Goal: Task Accomplishment & Management: Use online tool/utility

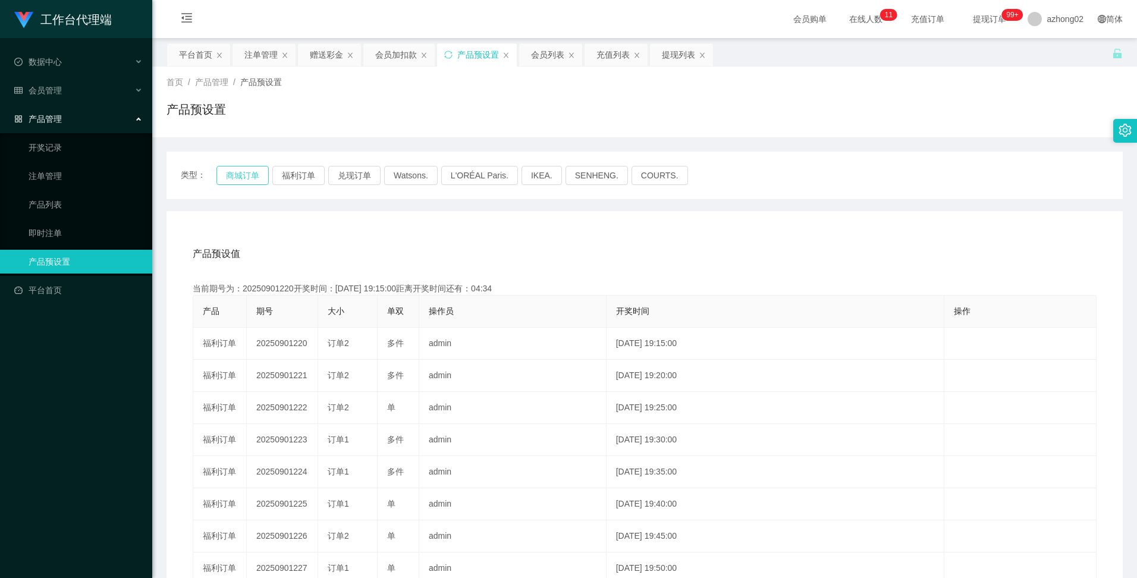
drag, startPoint x: 0, startPoint y: 0, endPoint x: 237, endPoint y: 177, distance: 295.8
click at [237, 177] on button "商城订单" at bounding box center [242, 175] width 52 height 19
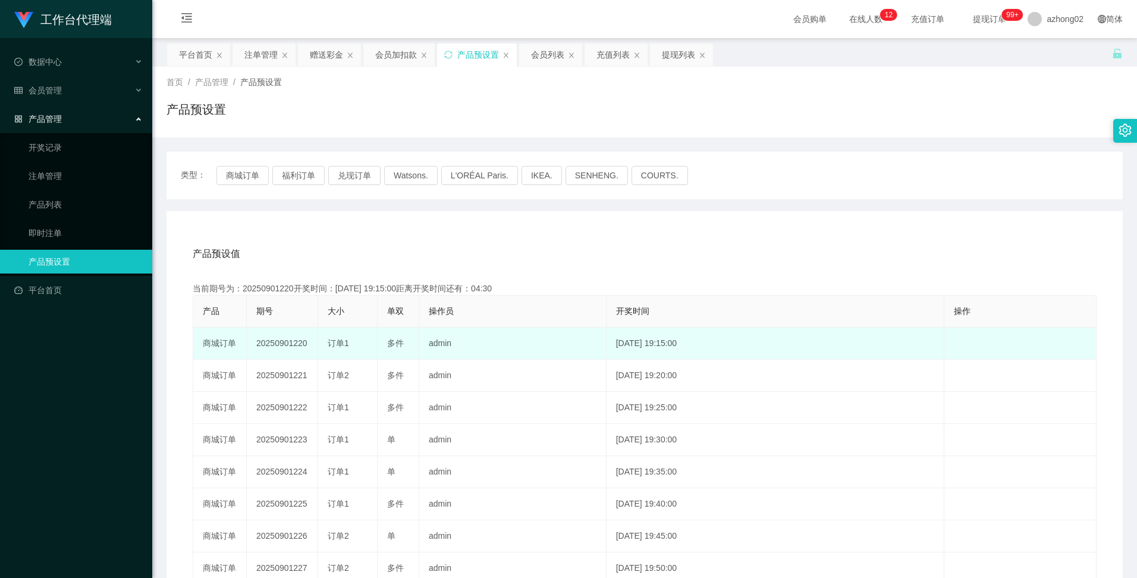
click at [291, 342] on td "20250901220" at bounding box center [282, 344] width 71 height 32
copy td "20250901220"
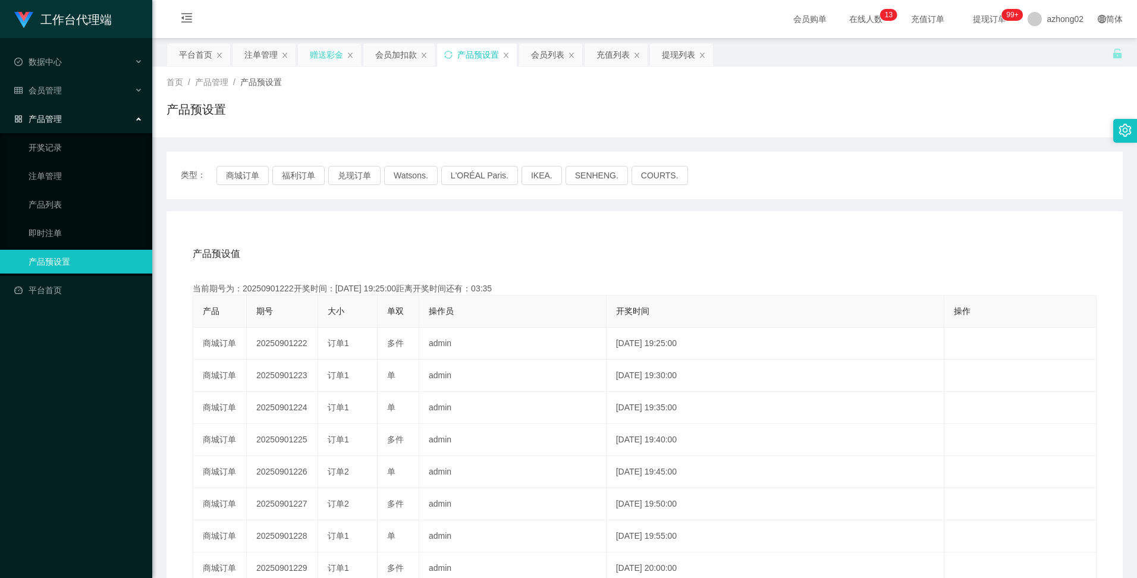
click at [329, 54] on div "赠送彩金" at bounding box center [326, 54] width 33 height 23
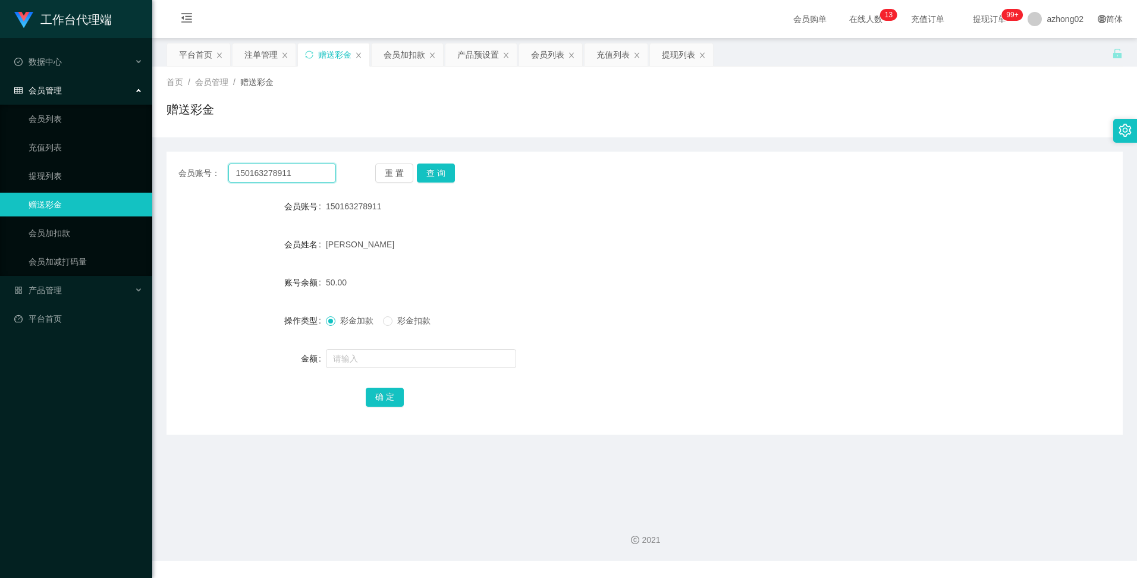
drag, startPoint x: 320, startPoint y: 171, endPoint x: 203, endPoint y: 162, distance: 116.9
click at [203, 162] on div "会员账号： 150163278911 重 置 查 询 会员账号 150163278911 会员姓名 [PERSON_NAME] 账号余额 50.00 操作类型…" at bounding box center [645, 293] width 956 height 283
paste input "0174655733"
type input "0174655733"
click at [449, 175] on button "查 询" at bounding box center [436, 173] width 38 height 19
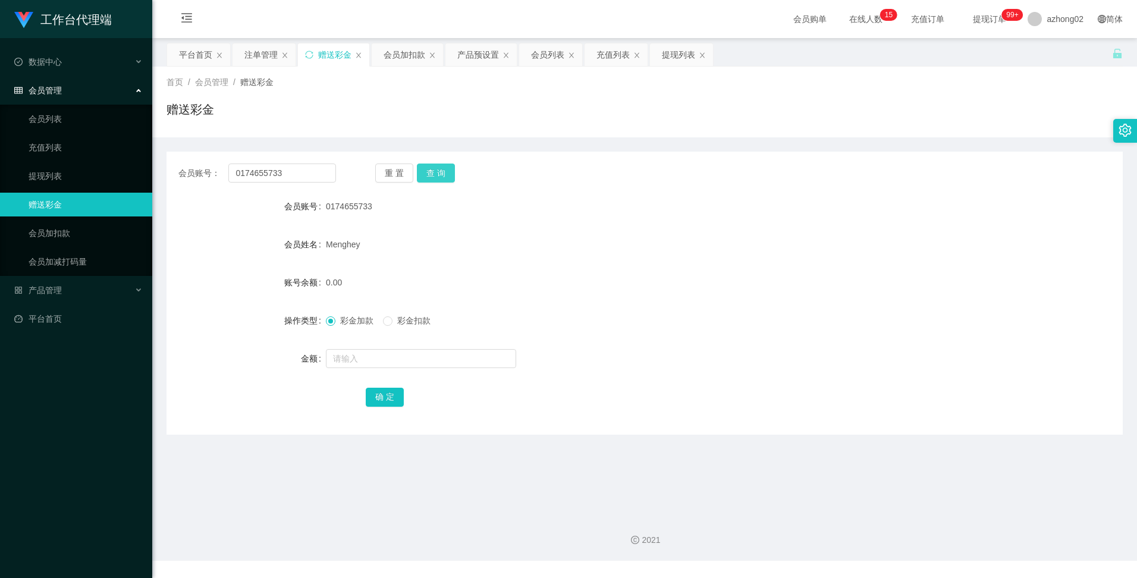
click at [437, 172] on button "查 询" at bounding box center [436, 173] width 38 height 19
click at [437, 172] on div "重 置 查 询" at bounding box center [454, 173] width 158 height 19
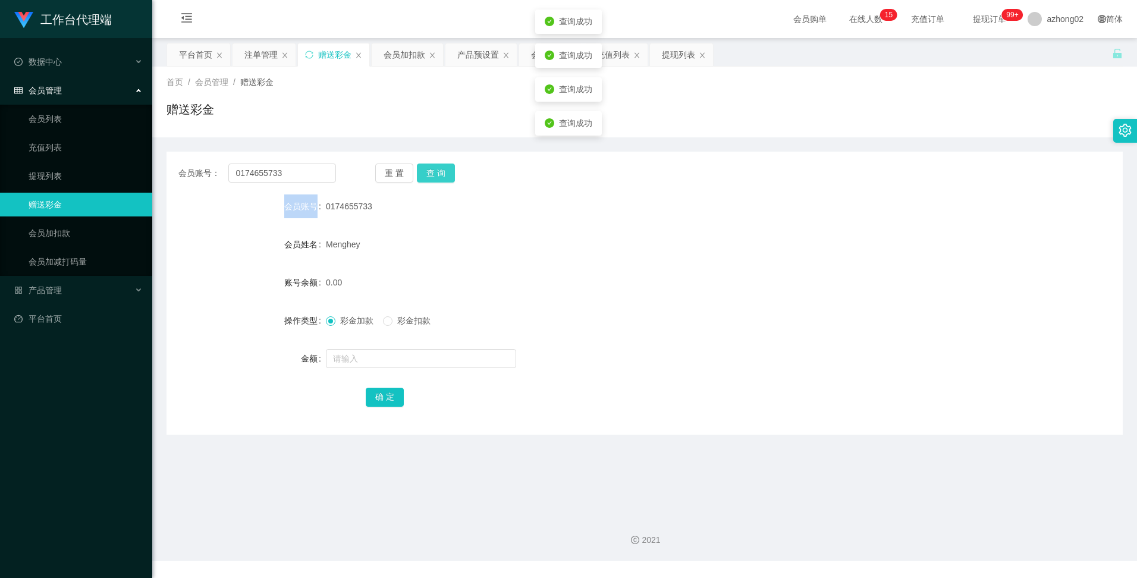
click at [437, 172] on button "查 询" at bounding box center [436, 173] width 38 height 19
